Goal: Transaction & Acquisition: Download file/media

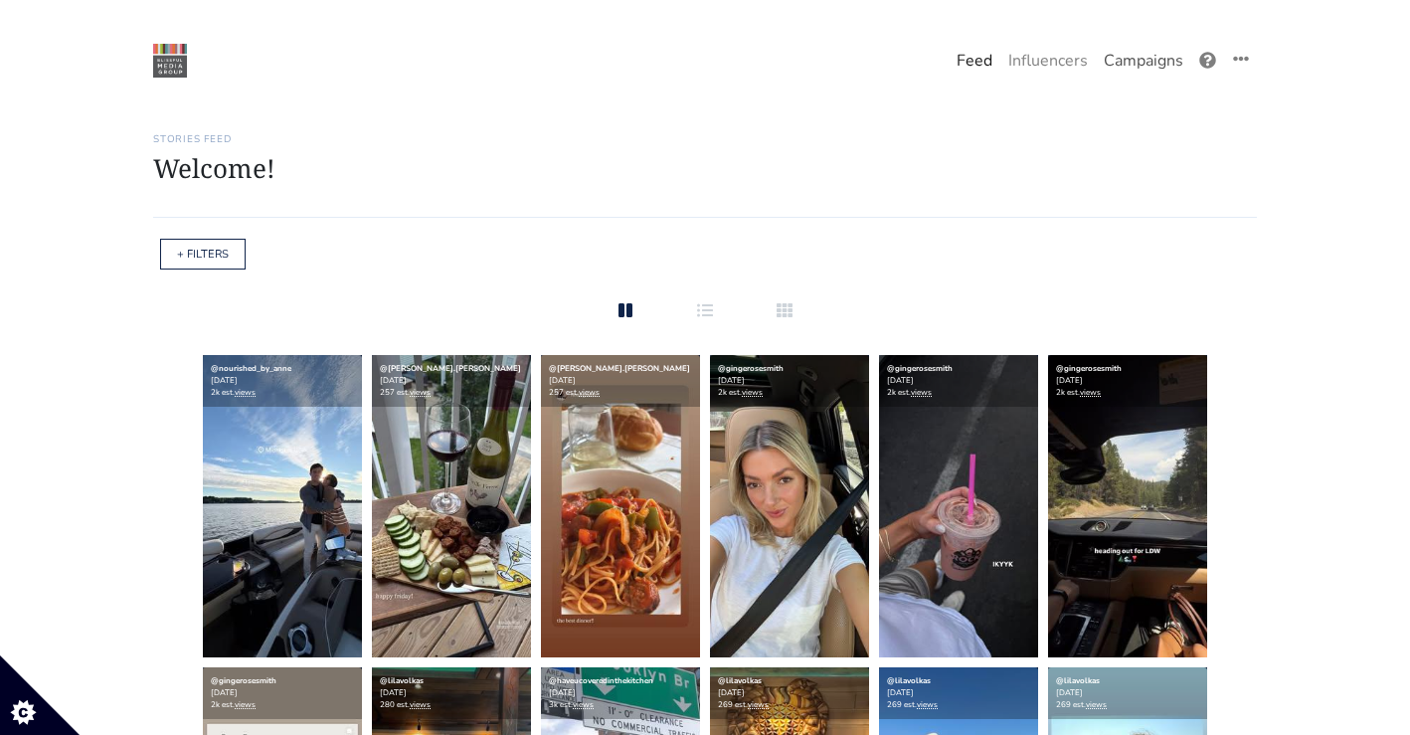
click at [1096, 58] on link "Campaigns" at bounding box center [1143, 61] width 95 height 40
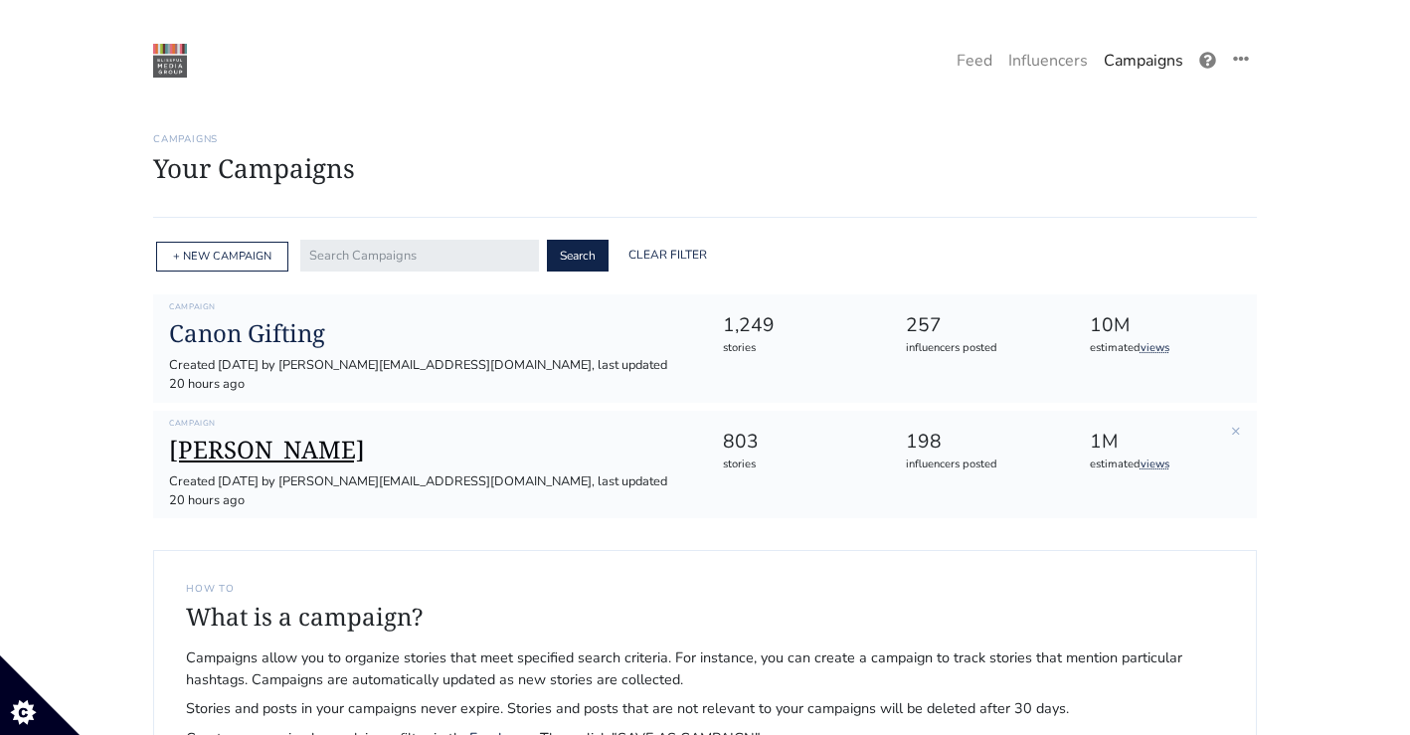
click at [248, 436] on h1 "[PERSON_NAME]" at bounding box center [429, 450] width 521 height 29
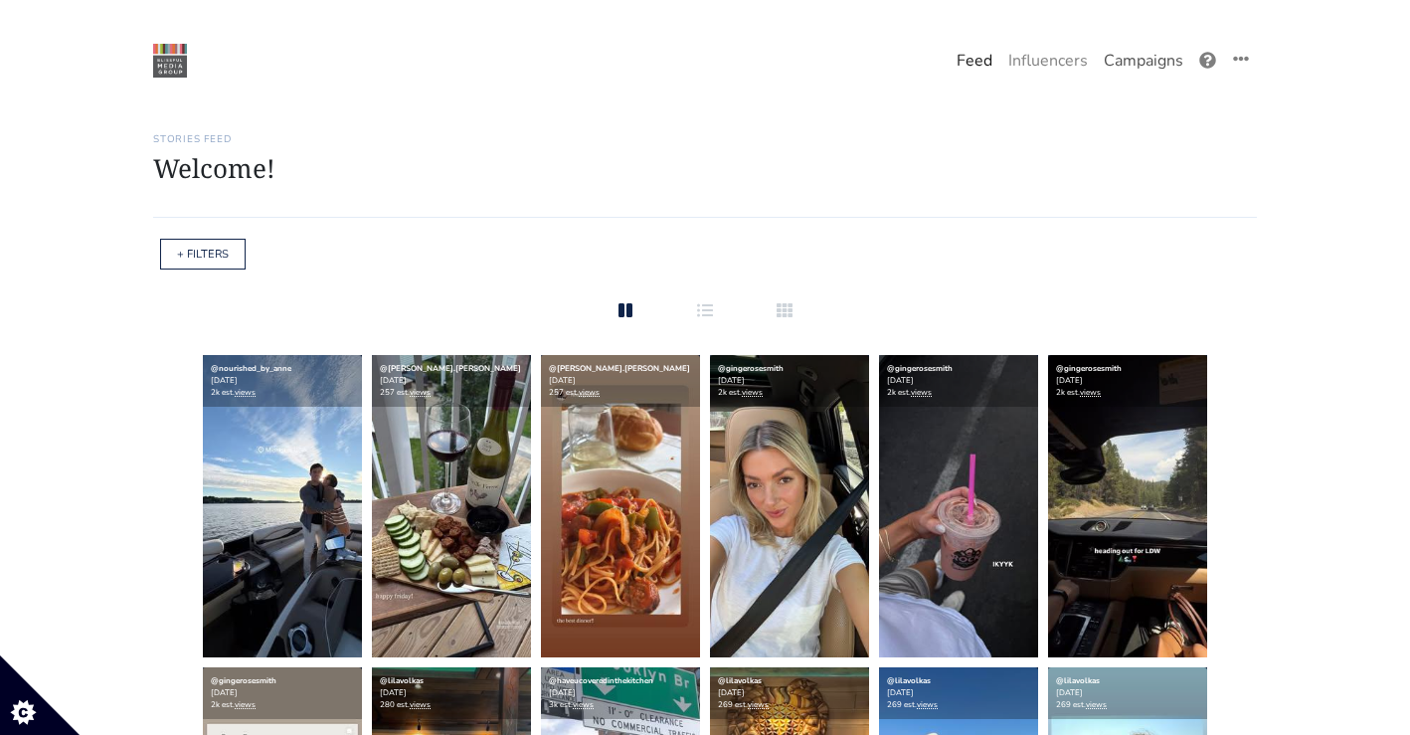
click at [1105, 55] on link "Campaigns" at bounding box center [1143, 61] width 95 height 40
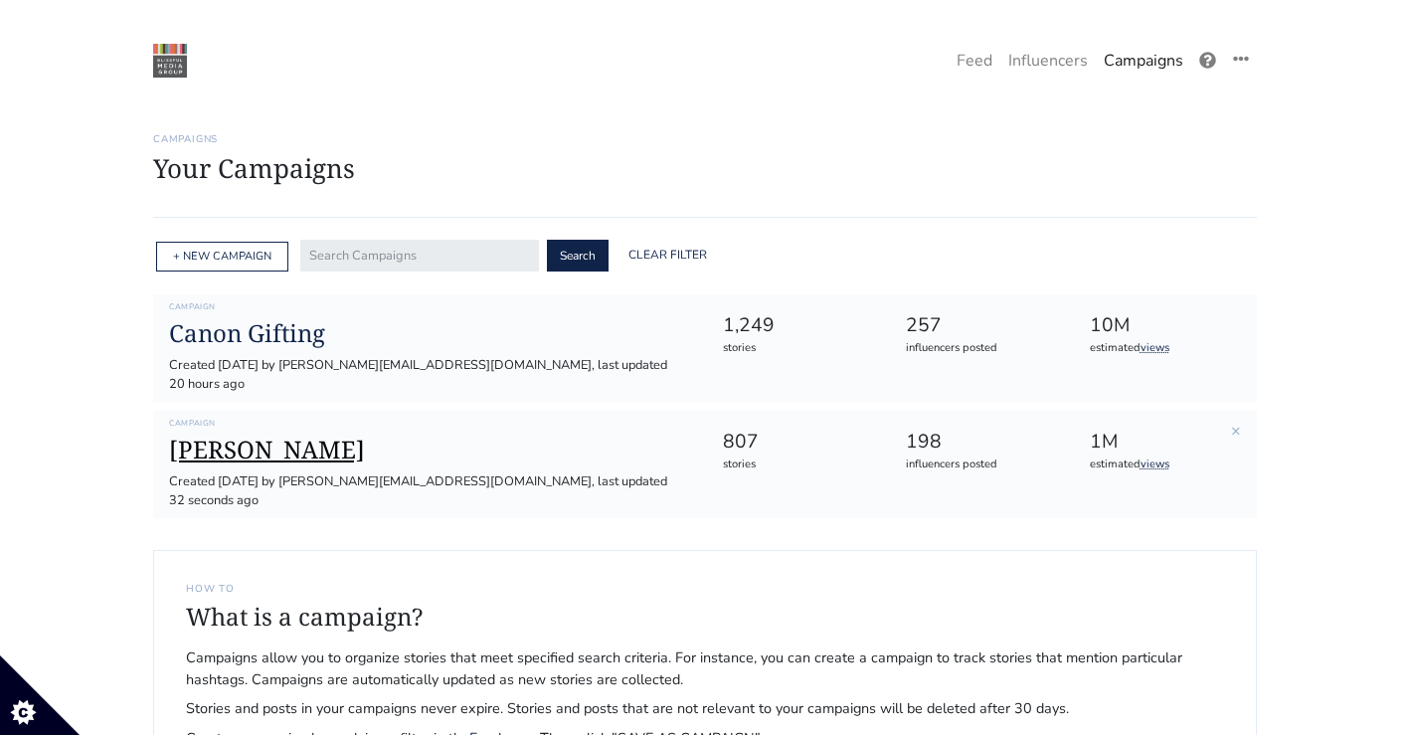
click at [256, 436] on h1 "[PERSON_NAME]" at bounding box center [429, 450] width 521 height 29
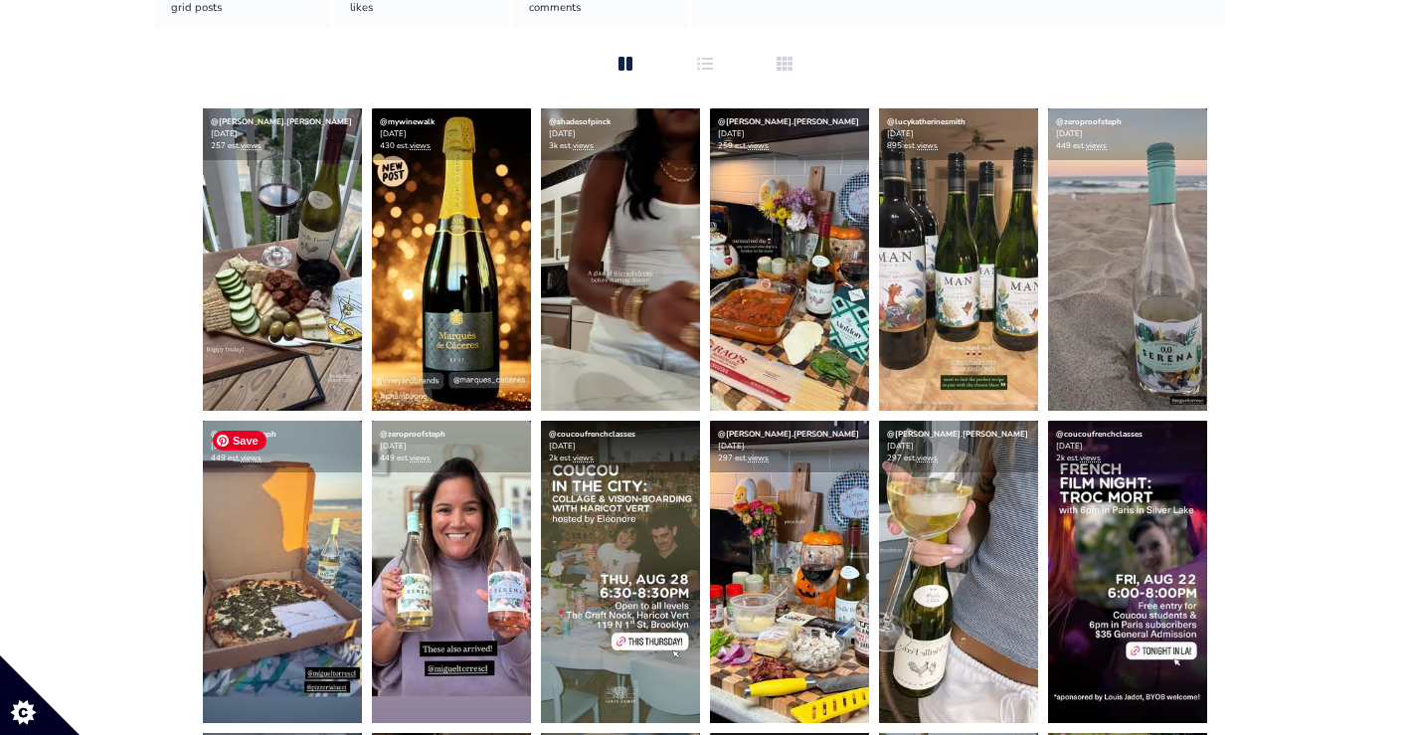
scroll to position [391, 0]
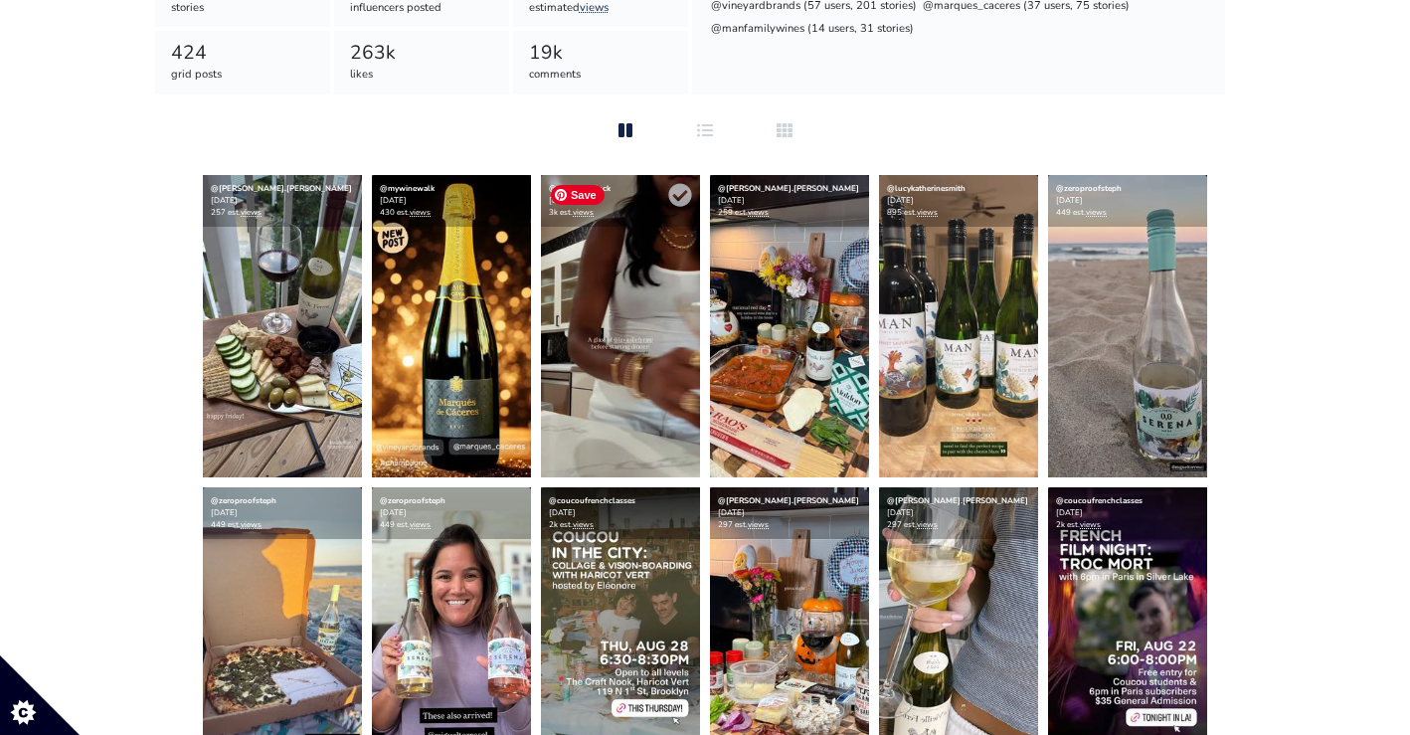
click at [626, 376] on img at bounding box center [620, 326] width 159 height 302
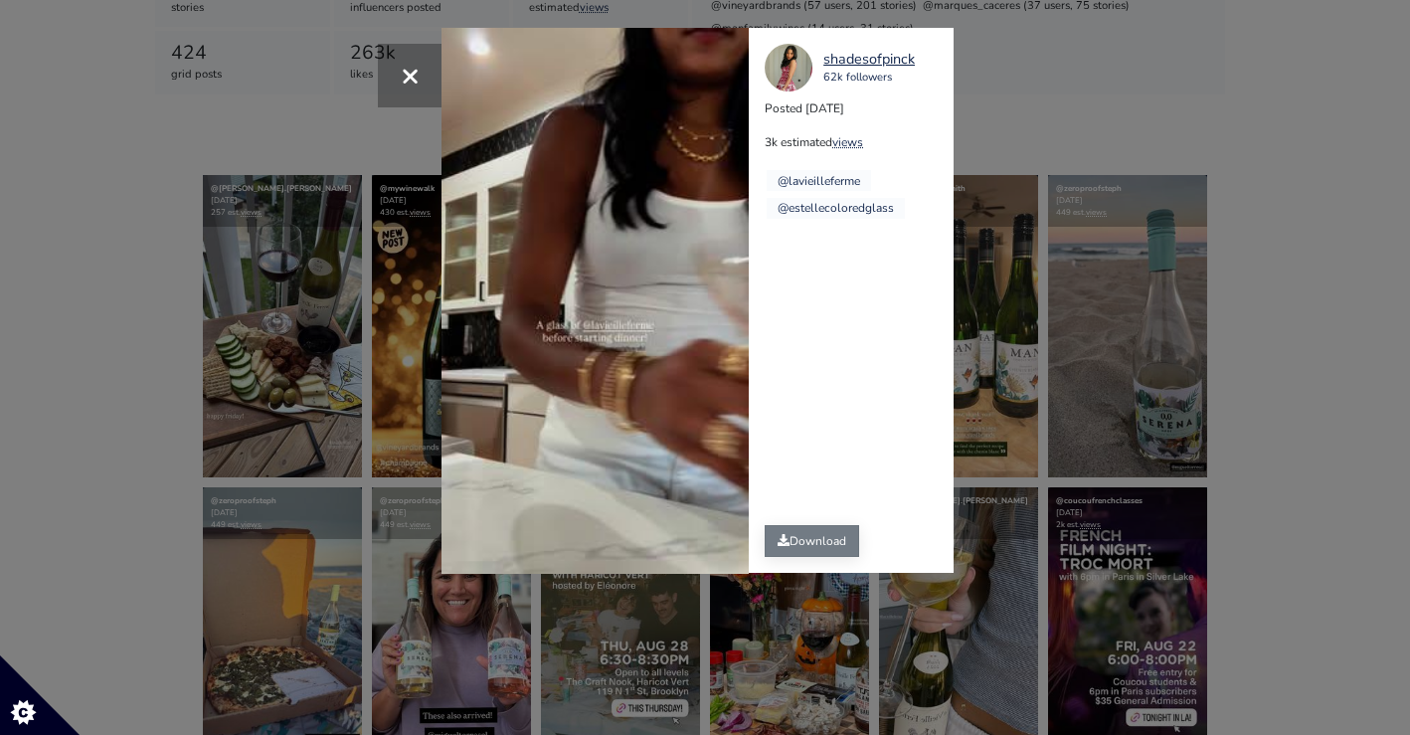
click at [847, 544] on link "Download" at bounding box center [812, 541] width 94 height 32
click at [1061, 174] on div "× Your browser does not support HTML5 video. shadesofpinck 62k followers Posted…" at bounding box center [705, 367] width 1410 height 735
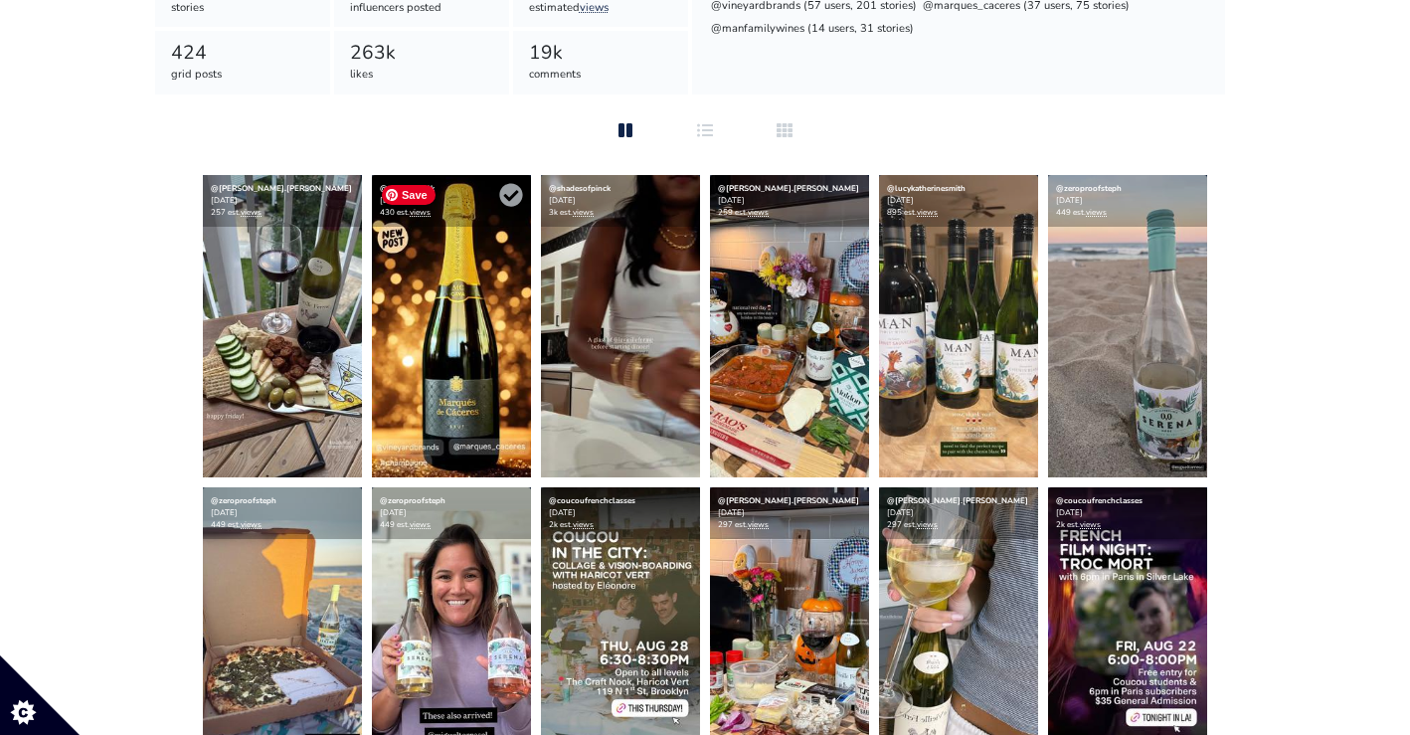
click at [499, 423] on img at bounding box center [451, 326] width 159 height 302
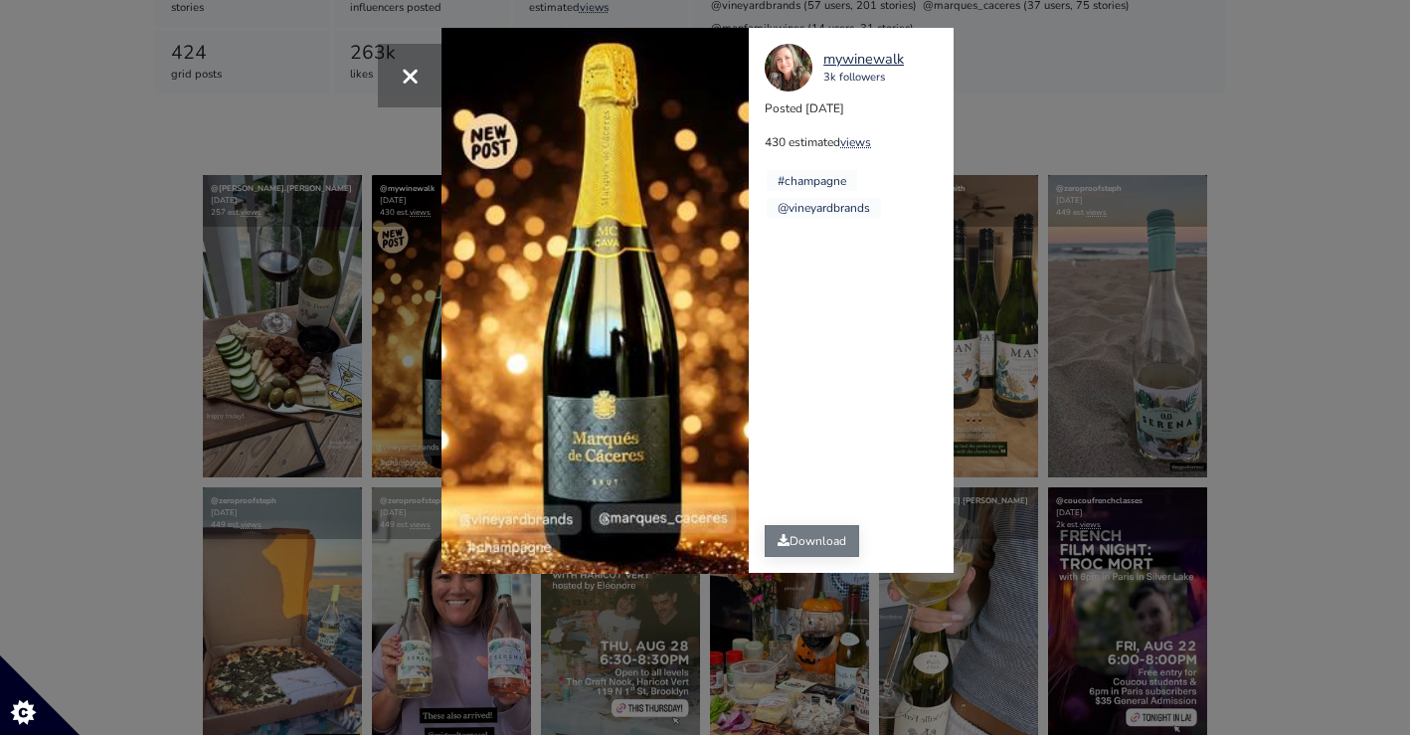
click at [812, 540] on link "Download" at bounding box center [812, 541] width 94 height 32
click at [267, 426] on div "× Your browser does not support HTML5 video. [GEOGRAPHIC_DATA] 3k followers Pos…" at bounding box center [705, 367] width 1410 height 735
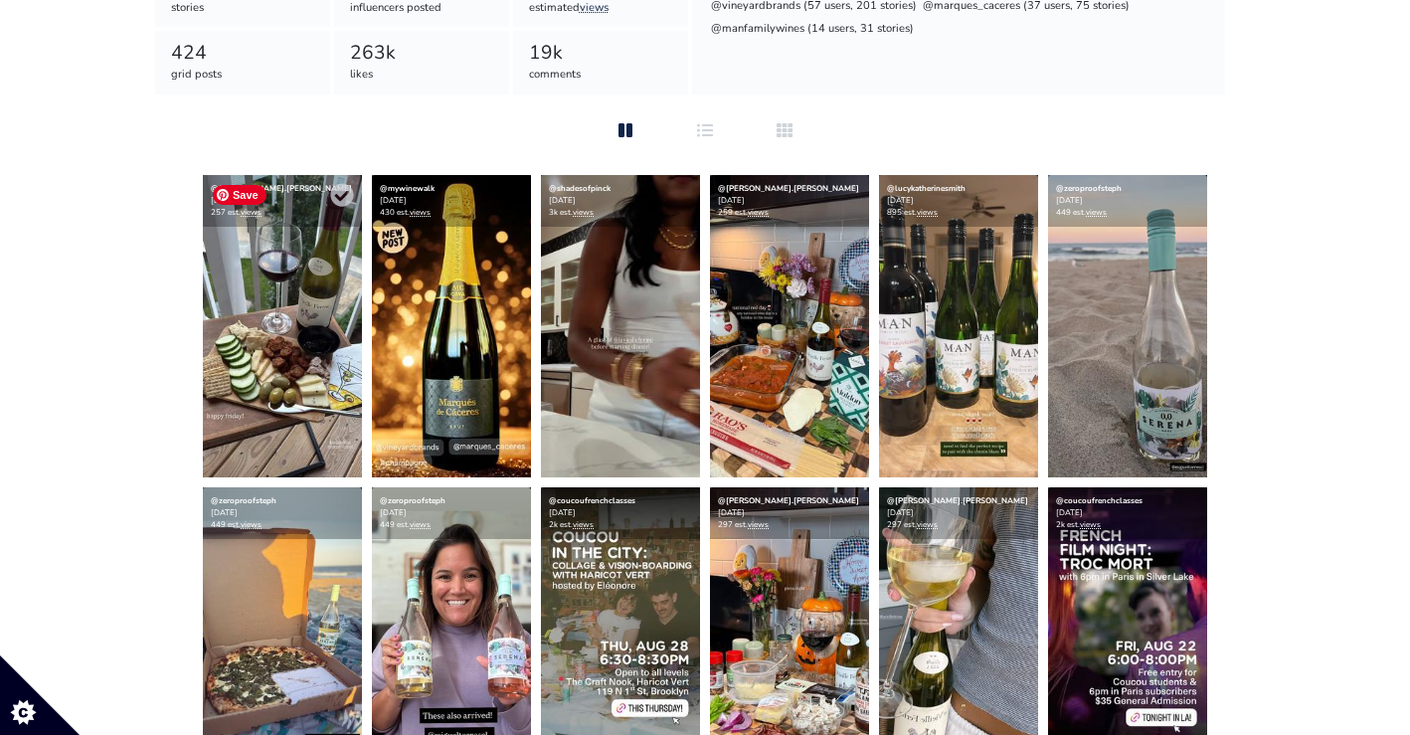
click at [272, 395] on img at bounding box center [282, 326] width 159 height 302
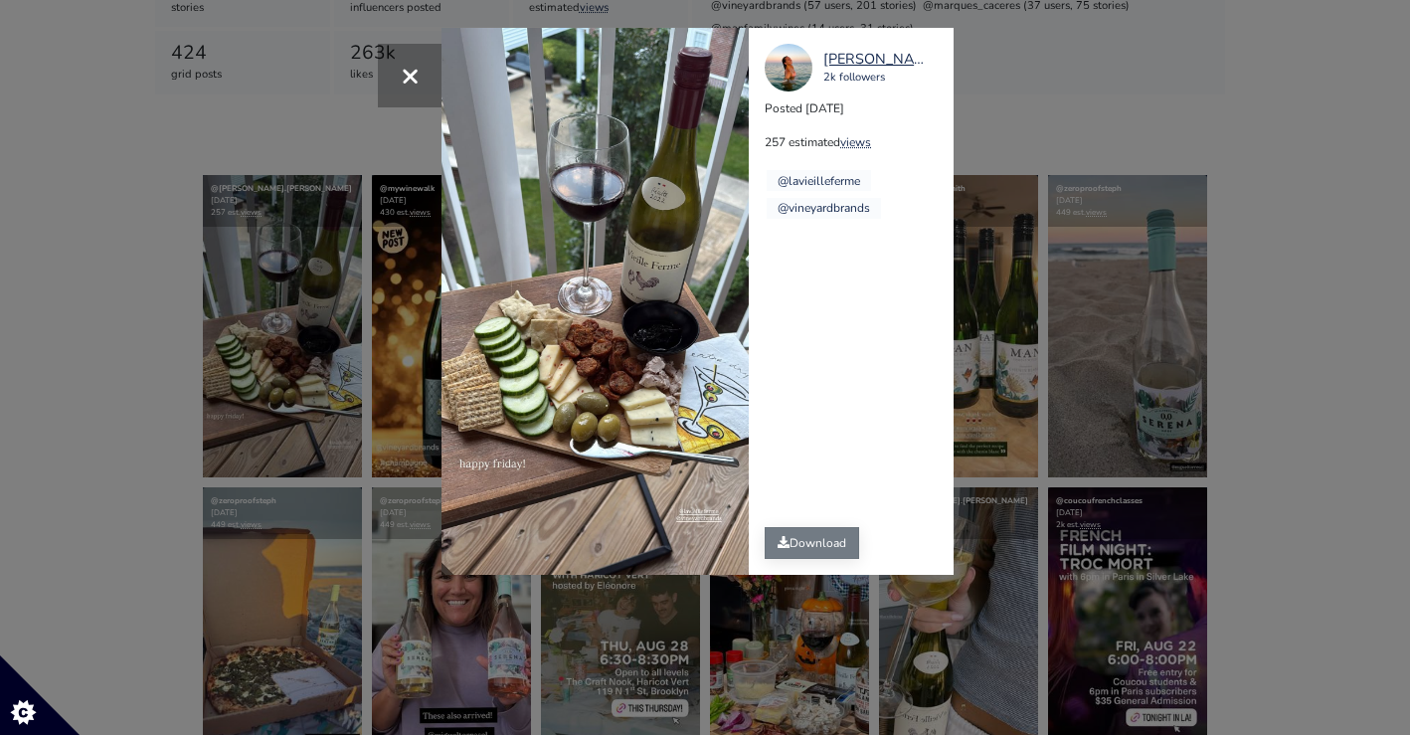
click at [799, 555] on link "Download" at bounding box center [812, 543] width 94 height 32
click at [549, 662] on div "× [PERSON_NAME].[PERSON_NAME] 2k followers Posted [DATE] 257 estimated views @l…" at bounding box center [705, 367] width 1410 height 735
